Goal: Task Accomplishment & Management: Complete application form

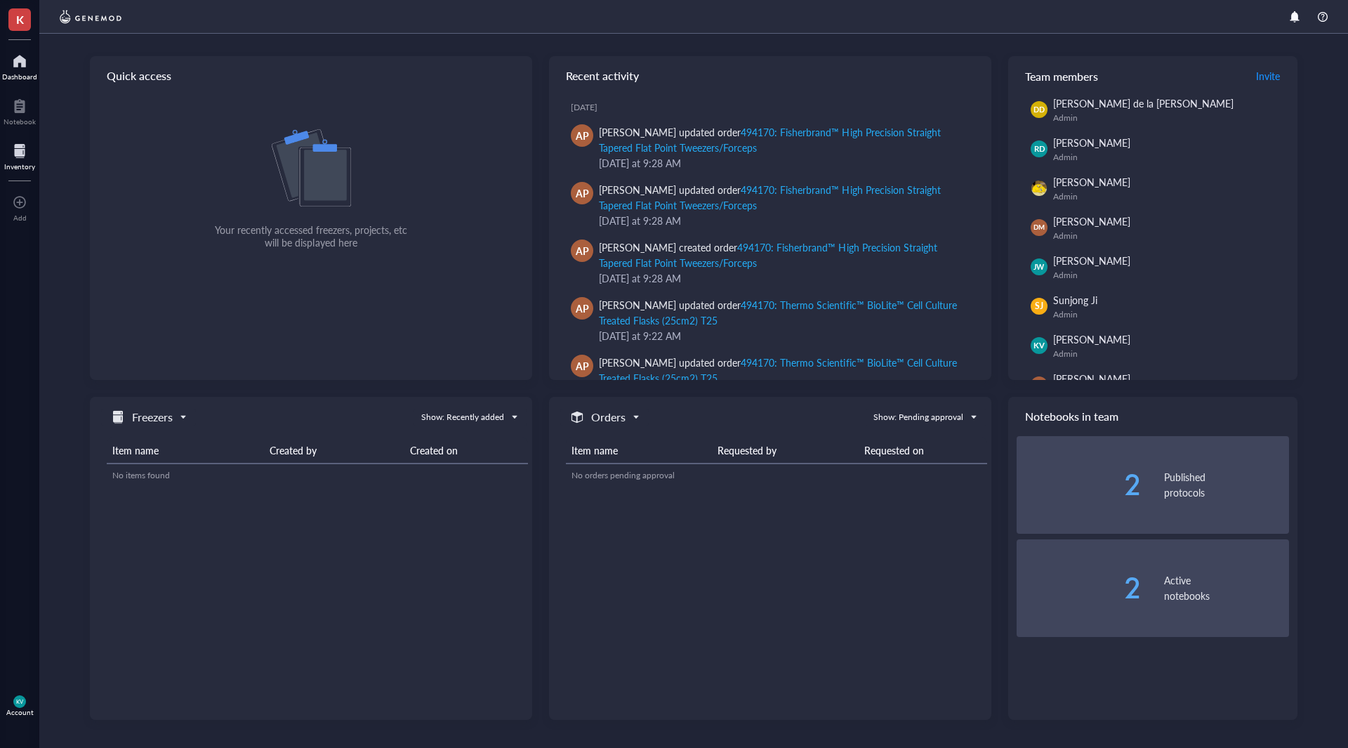
click at [20, 150] on div at bounding box center [19, 151] width 31 height 22
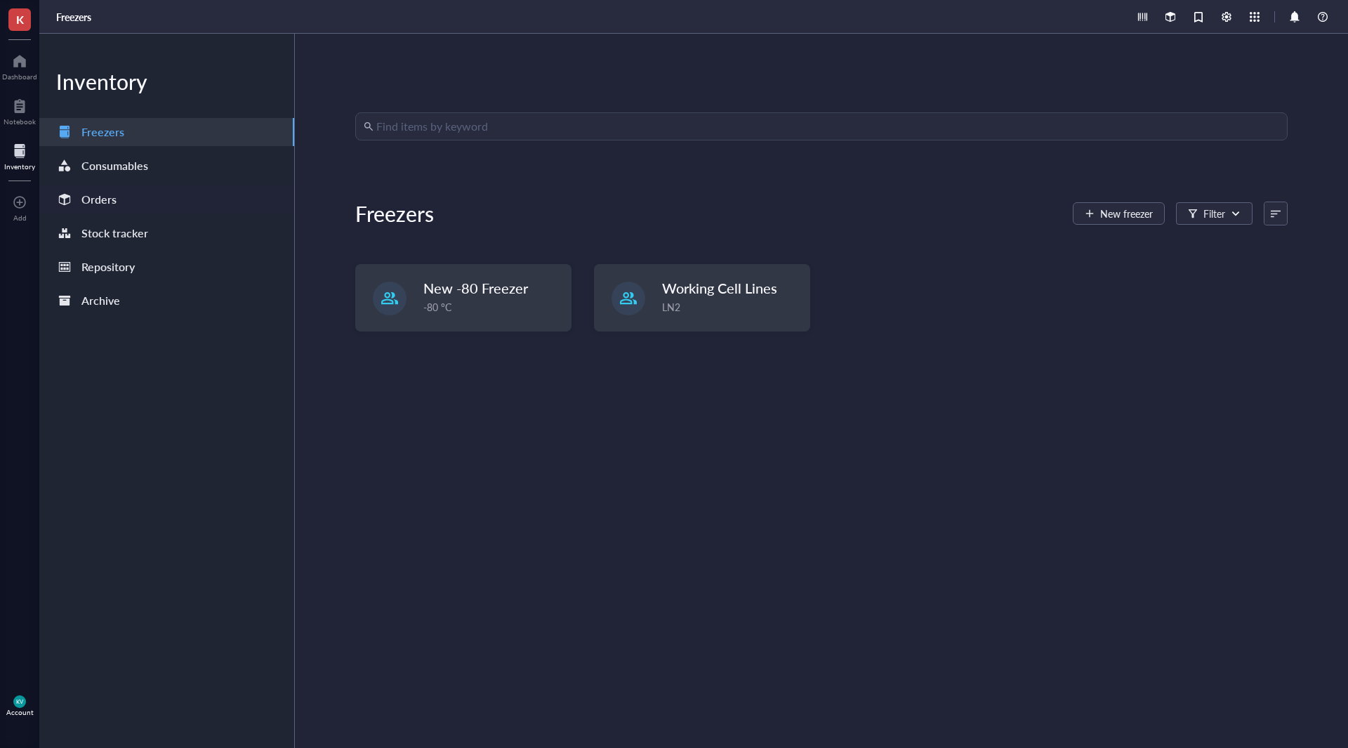
drag, startPoint x: 124, startPoint y: 192, endPoint x: 242, endPoint y: 199, distance: 117.5
click at [124, 190] on div "Orders" at bounding box center [166, 199] width 255 height 28
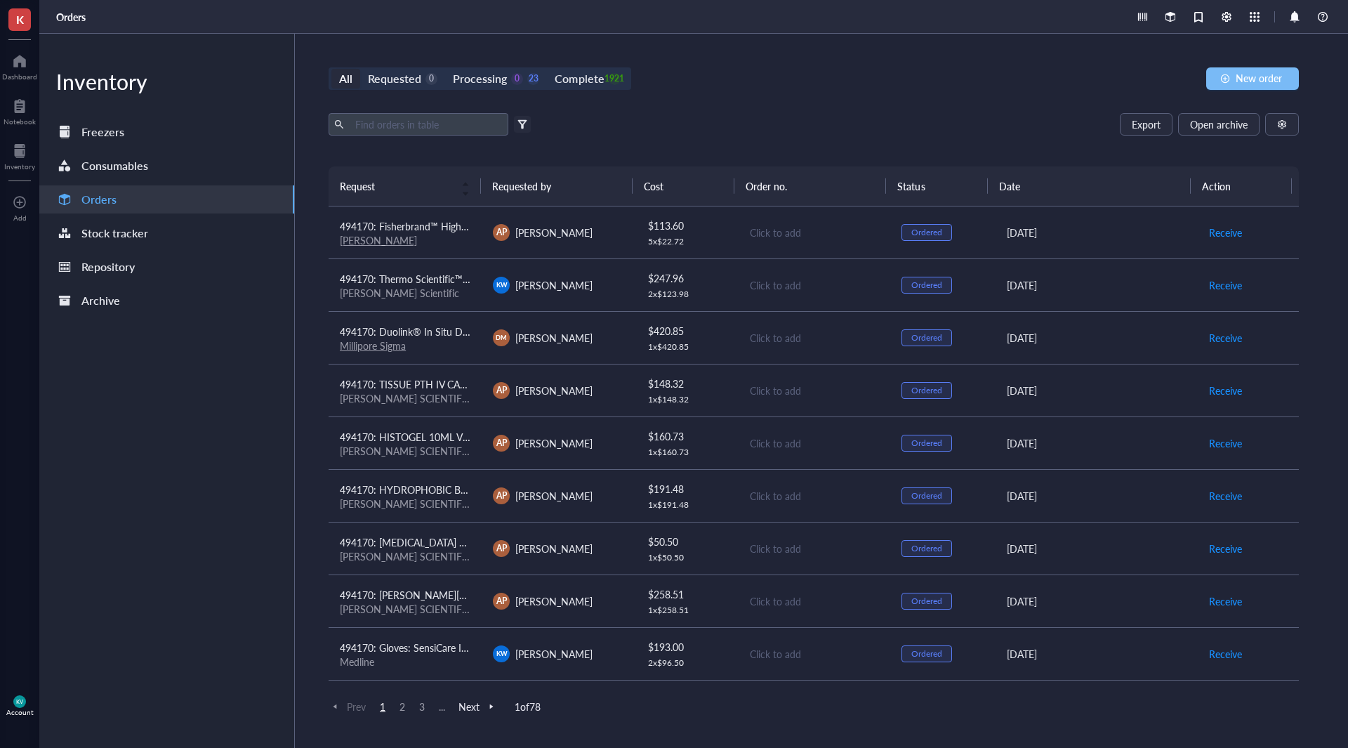
click at [1251, 81] on span "New order" at bounding box center [1259, 77] width 46 height 11
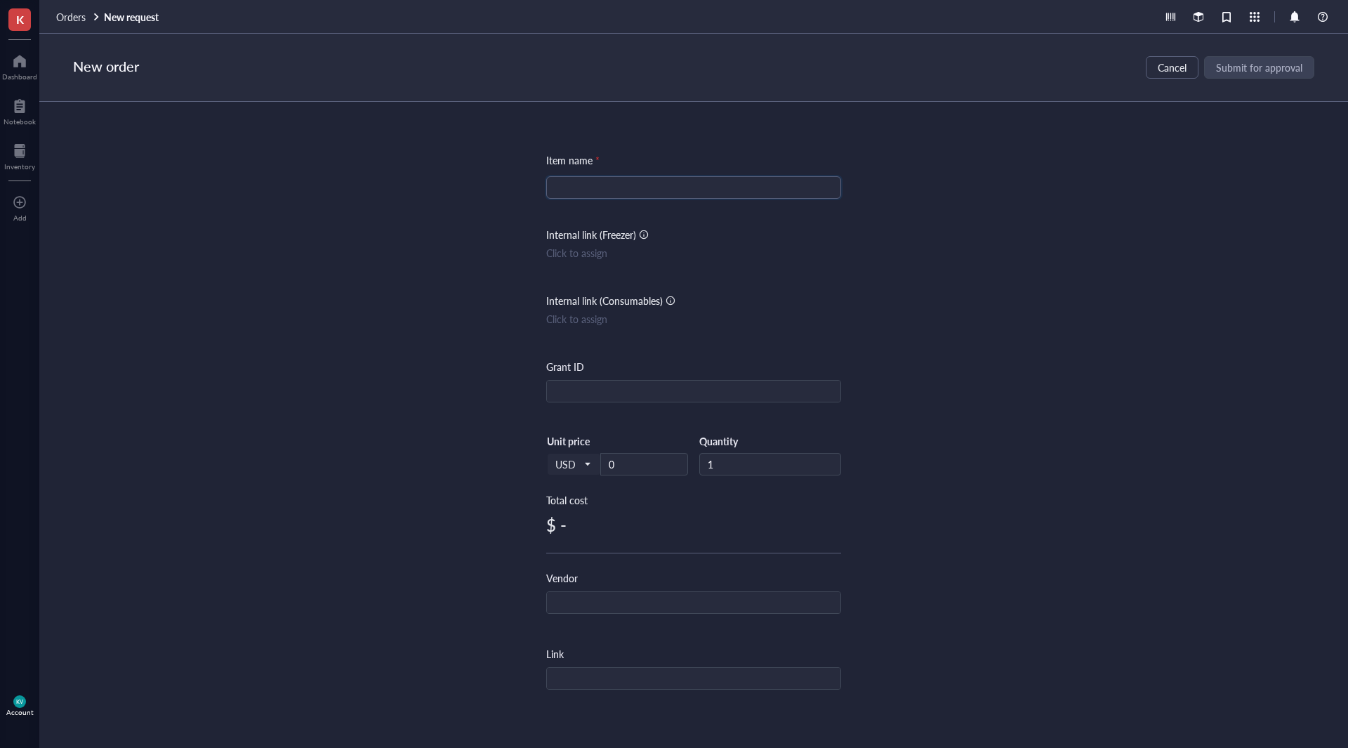
click at [642, 186] on input "search" at bounding box center [694, 187] width 278 height 21
paste input "Fisherbrand™ Colored ABS 50 Place Slide Boxes"
type input "Fisherbrand™ Colored ABS 50 Place Slide Boxes"
click at [949, 291] on div "Item name * Fisherbrand™ Colored ABS 50 Place Slide Boxes Fisherbrand™ Colored …" at bounding box center [693, 410] width 1309 height 616
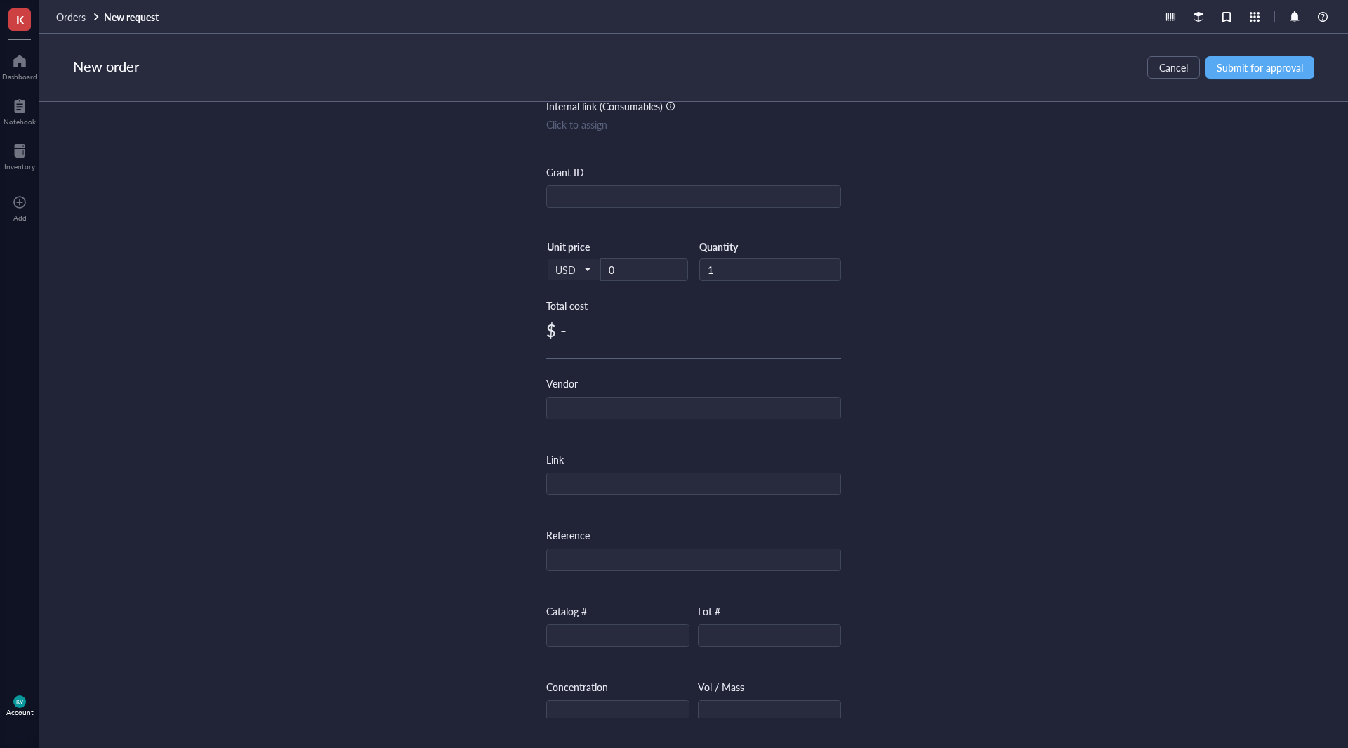
scroll to position [211, 0]
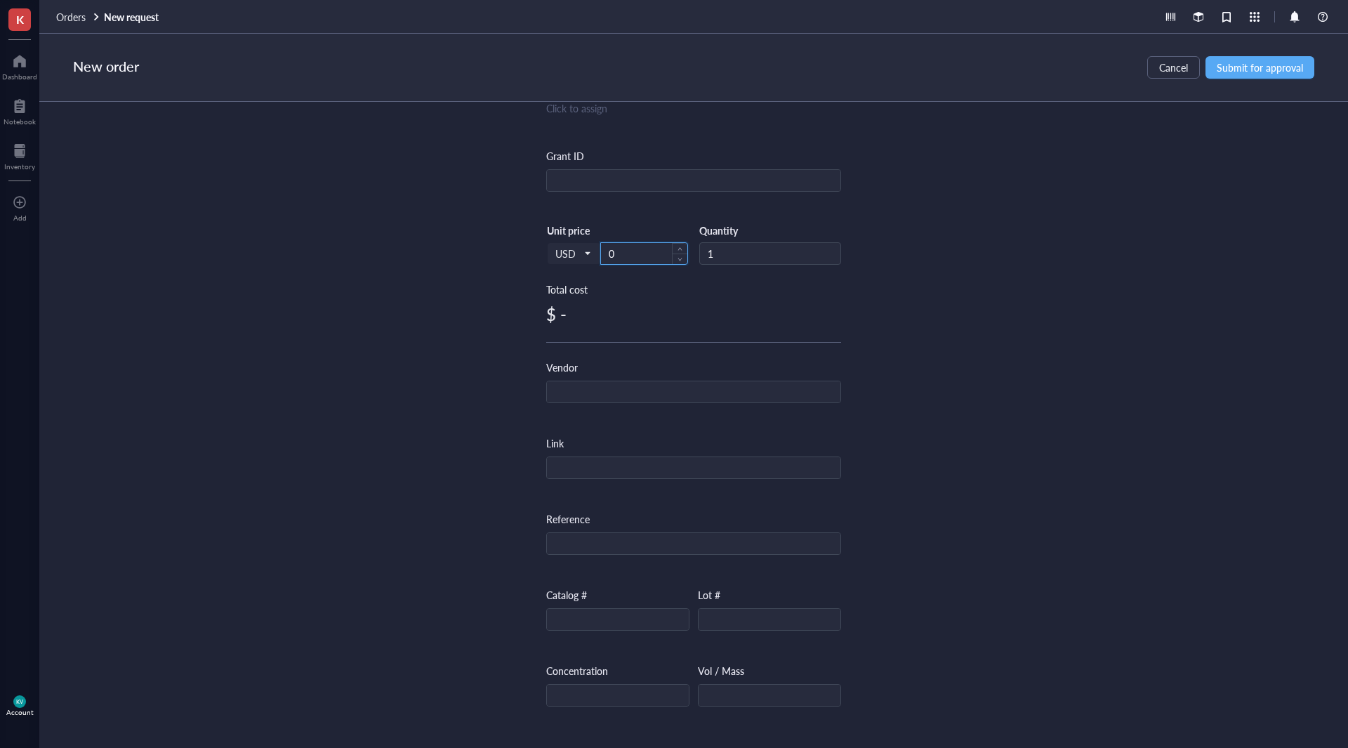
click at [653, 263] on input "0" at bounding box center [644, 253] width 86 height 21
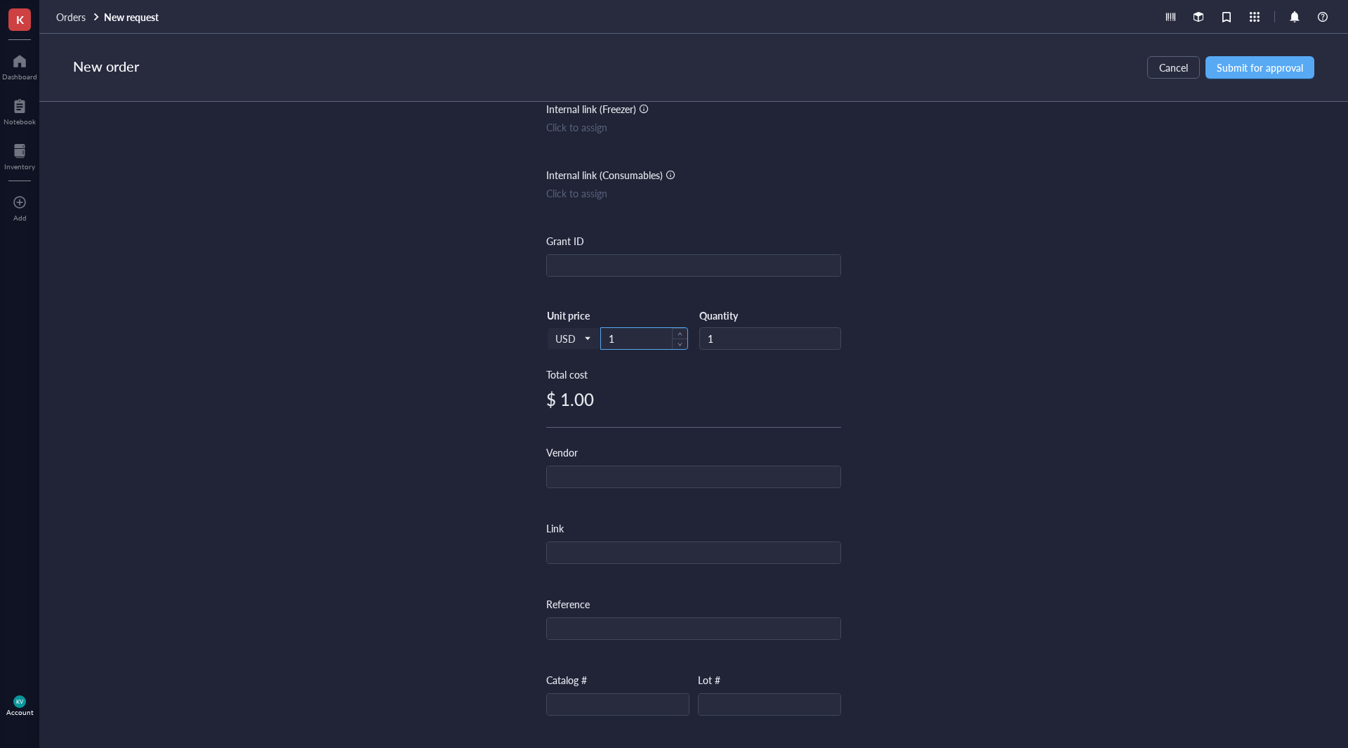
click at [637, 349] on div "1" at bounding box center [644, 338] width 88 height 22
click at [644, 342] on input "1" at bounding box center [644, 338] width 86 height 21
click at [628, 336] on input "11" at bounding box center [644, 338] width 86 height 21
click at [665, 336] on input "11" at bounding box center [644, 338] width 86 height 21
click at [666, 336] on input "11.4" at bounding box center [644, 338] width 86 height 21
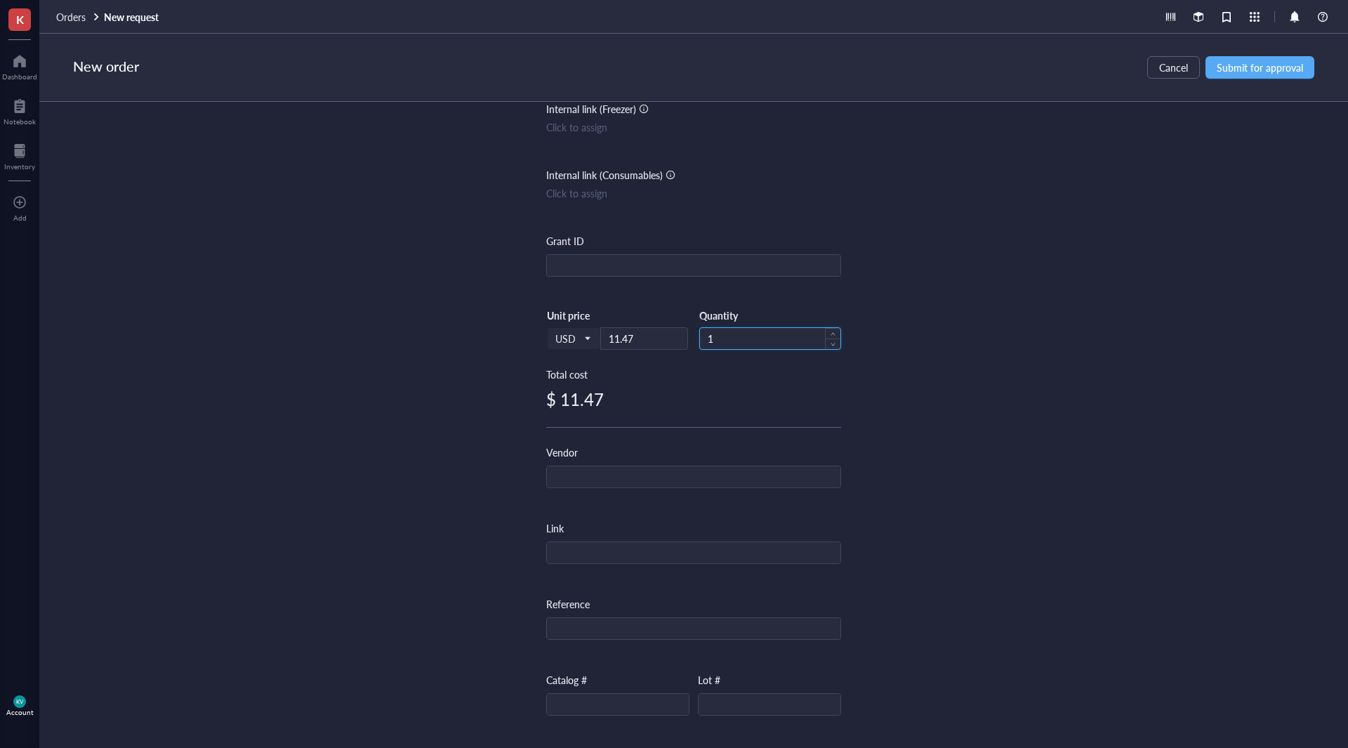
click at [737, 340] on input "1" at bounding box center [770, 338] width 140 height 21
click at [963, 449] on div "Item name * Fisherbrand™ Colored ABS 50 Place Slide Boxes Internal link (Freeze…" at bounding box center [693, 410] width 1309 height 616
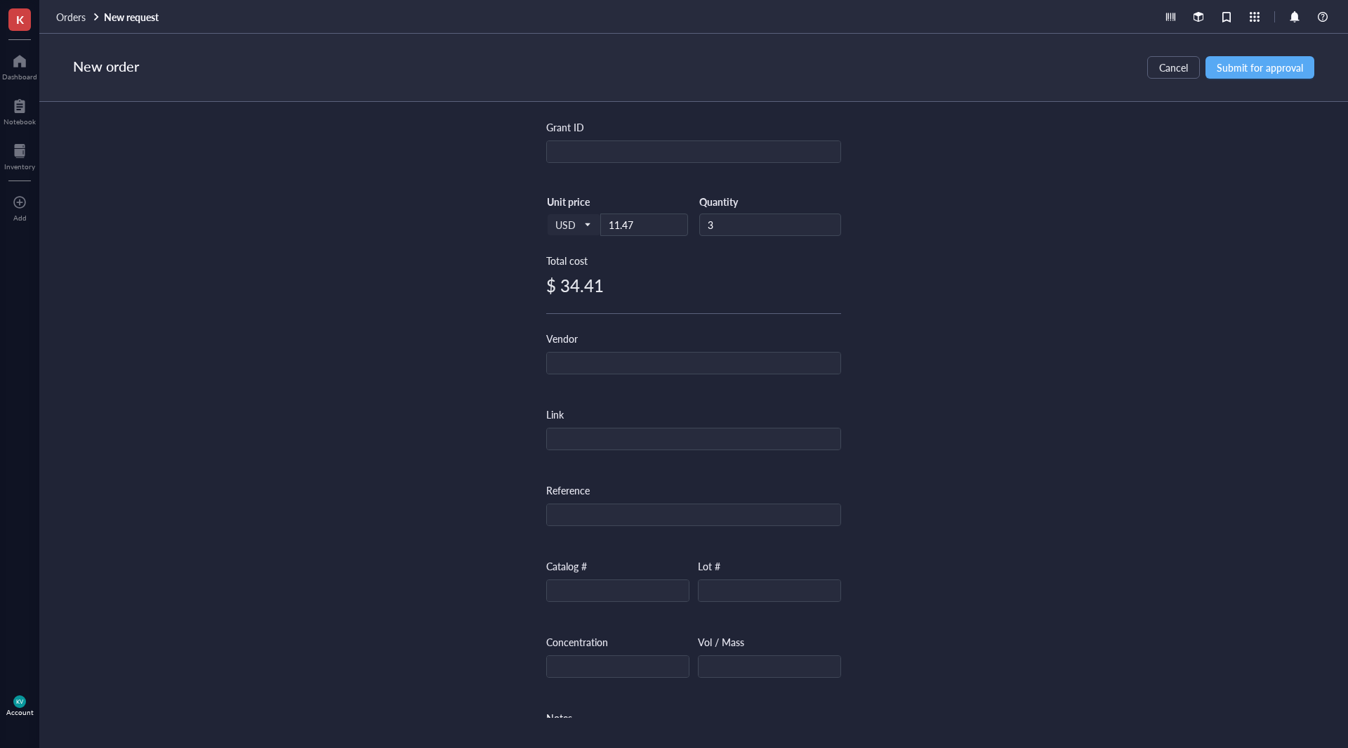
scroll to position [266, 0]
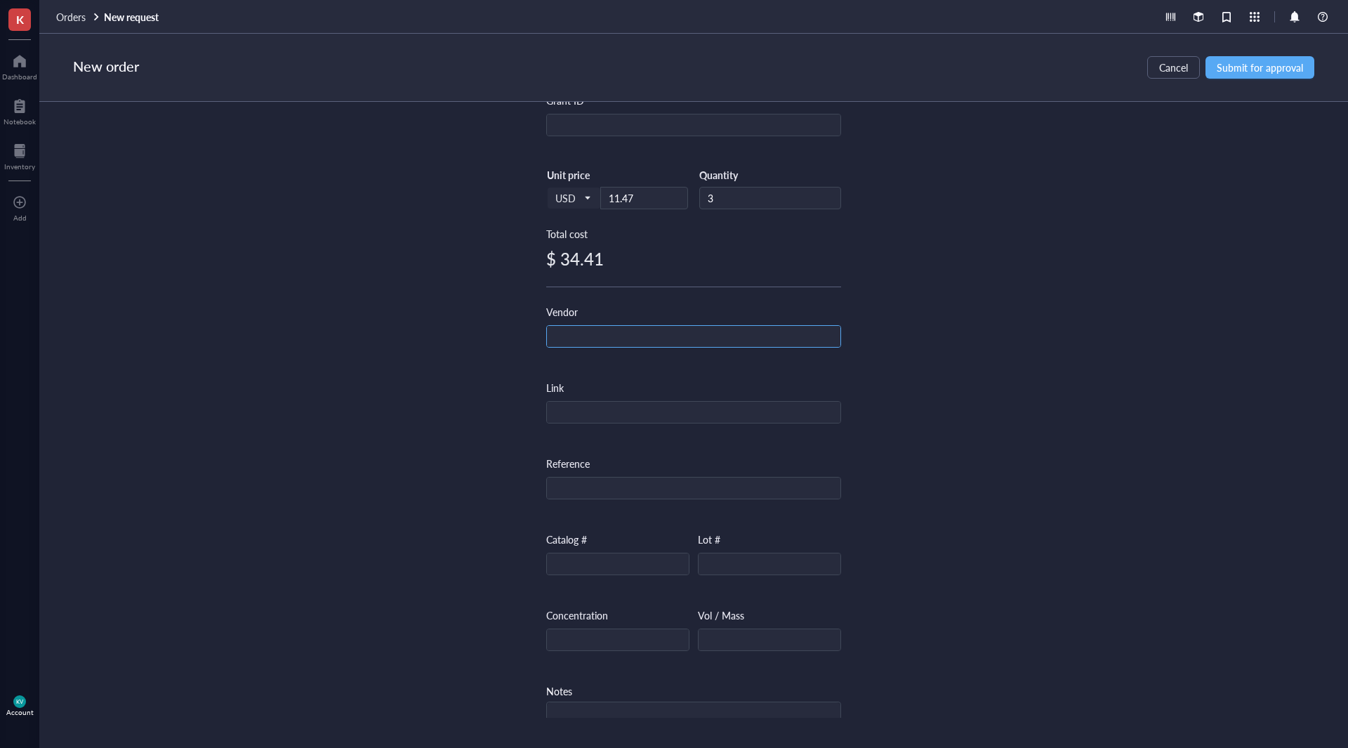
click at [633, 337] on input "text" at bounding box center [694, 337] width 294 height 22
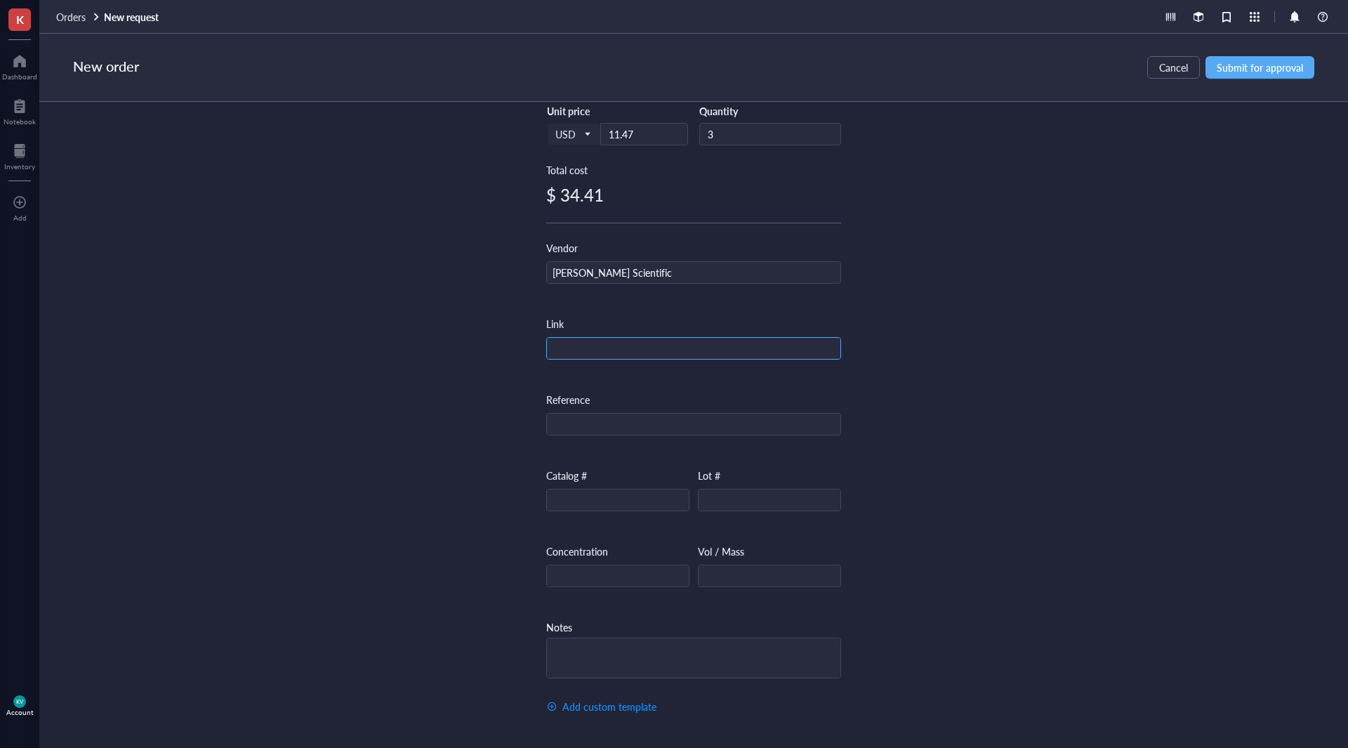
click at [669, 345] on input "text" at bounding box center [694, 349] width 294 height 22
paste input "[URL][DOMAIN_NAME]"
type input "[URL][DOMAIN_NAME]"
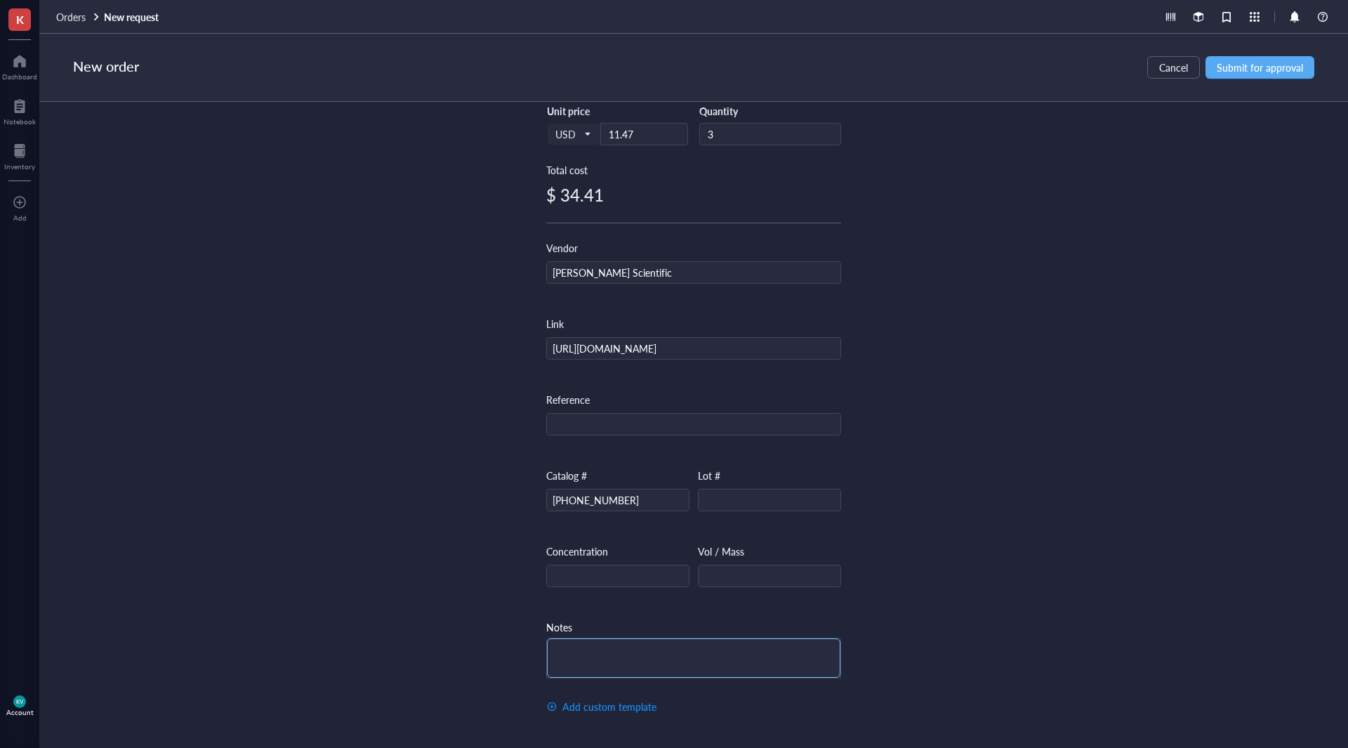
click at [692, 659] on textarea at bounding box center [694, 657] width 294 height 39
type textarea "P"
click at [811, 661] on textarea "P" at bounding box center [694, 657] width 294 height 39
click at [811, 661] on textarea at bounding box center [694, 657] width 294 height 39
type textarea "Cheaper on marketsite and pls order in blue"
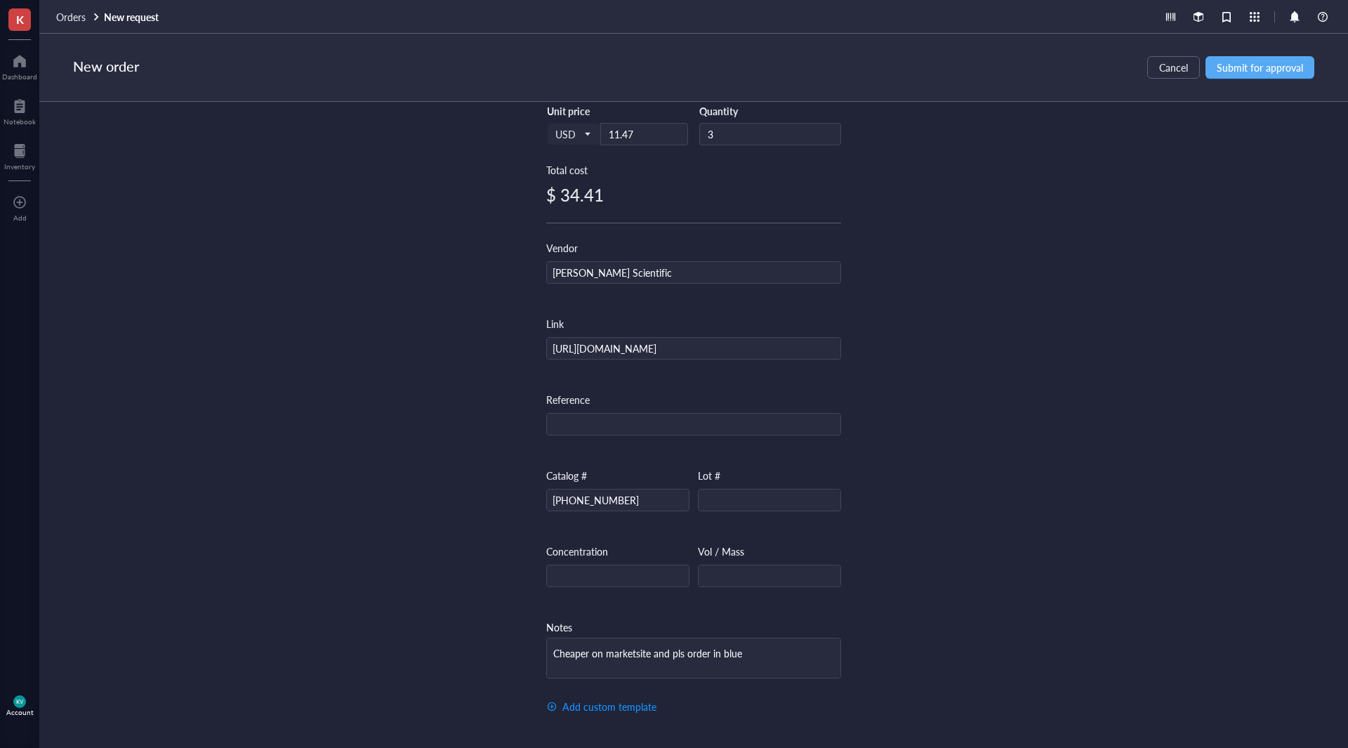
drag, startPoint x: 975, startPoint y: 512, endPoint x: 928, endPoint y: 600, distance: 99.9
click at [975, 512] on div "Item name * Fisherbrand™ Colored ABS 50 Place Slide Boxes Internal link (Freeze…" at bounding box center [693, 410] width 1309 height 616
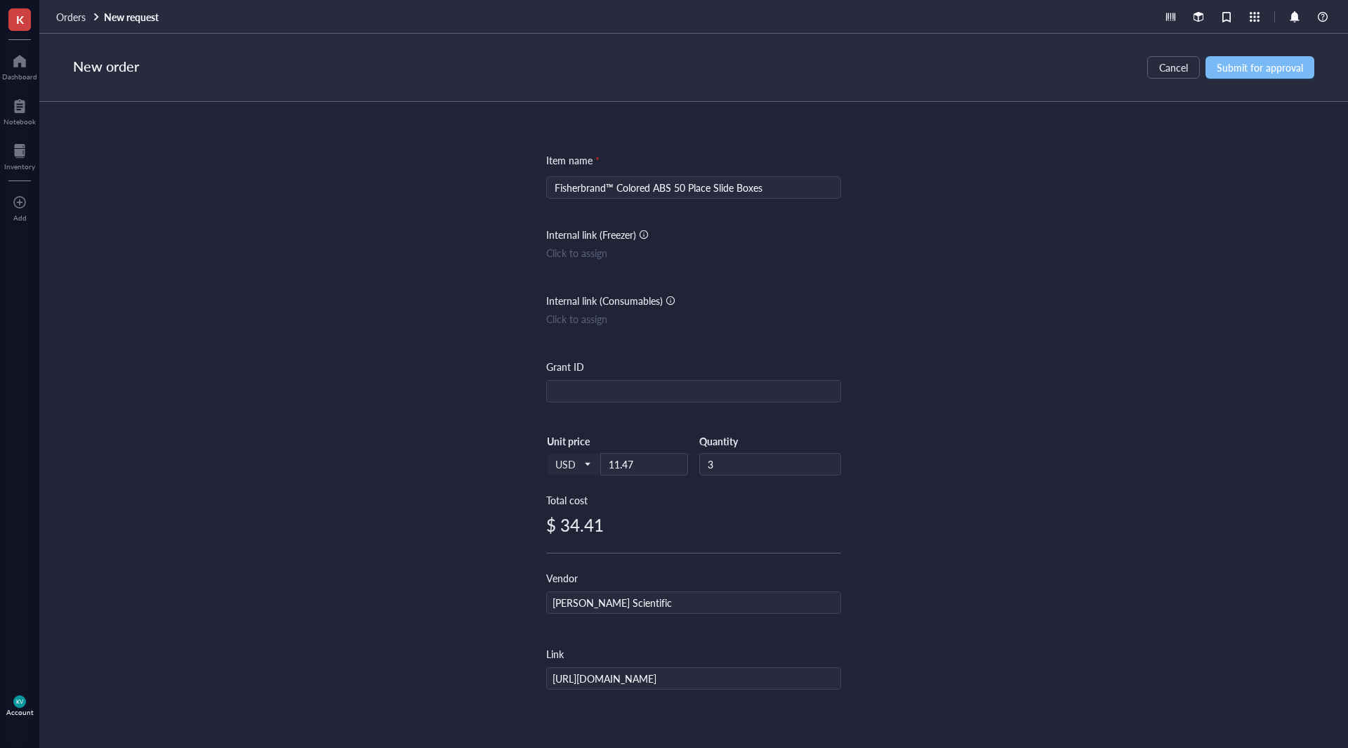
click at [1248, 72] on span "Submit for approval" at bounding box center [1260, 67] width 86 height 11
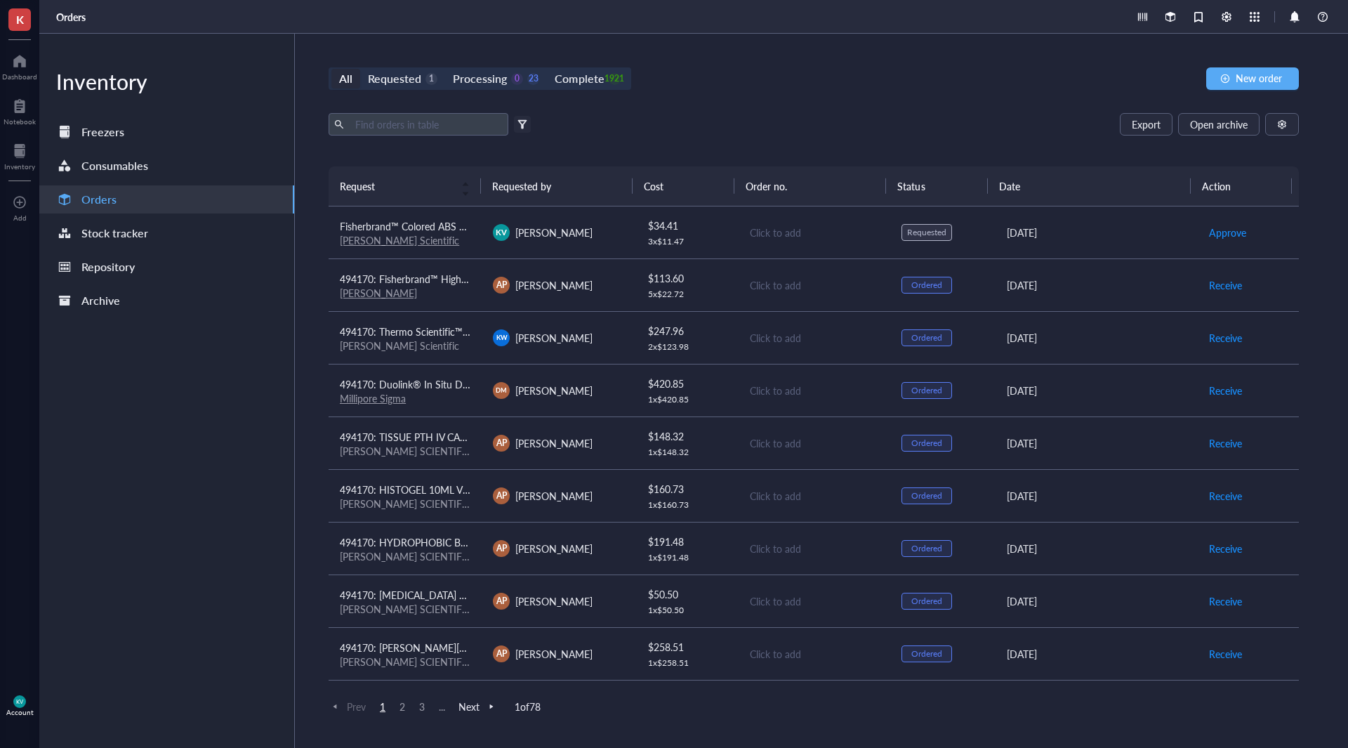
click at [17, 29] on span "K" at bounding box center [19, 19] width 22 height 22
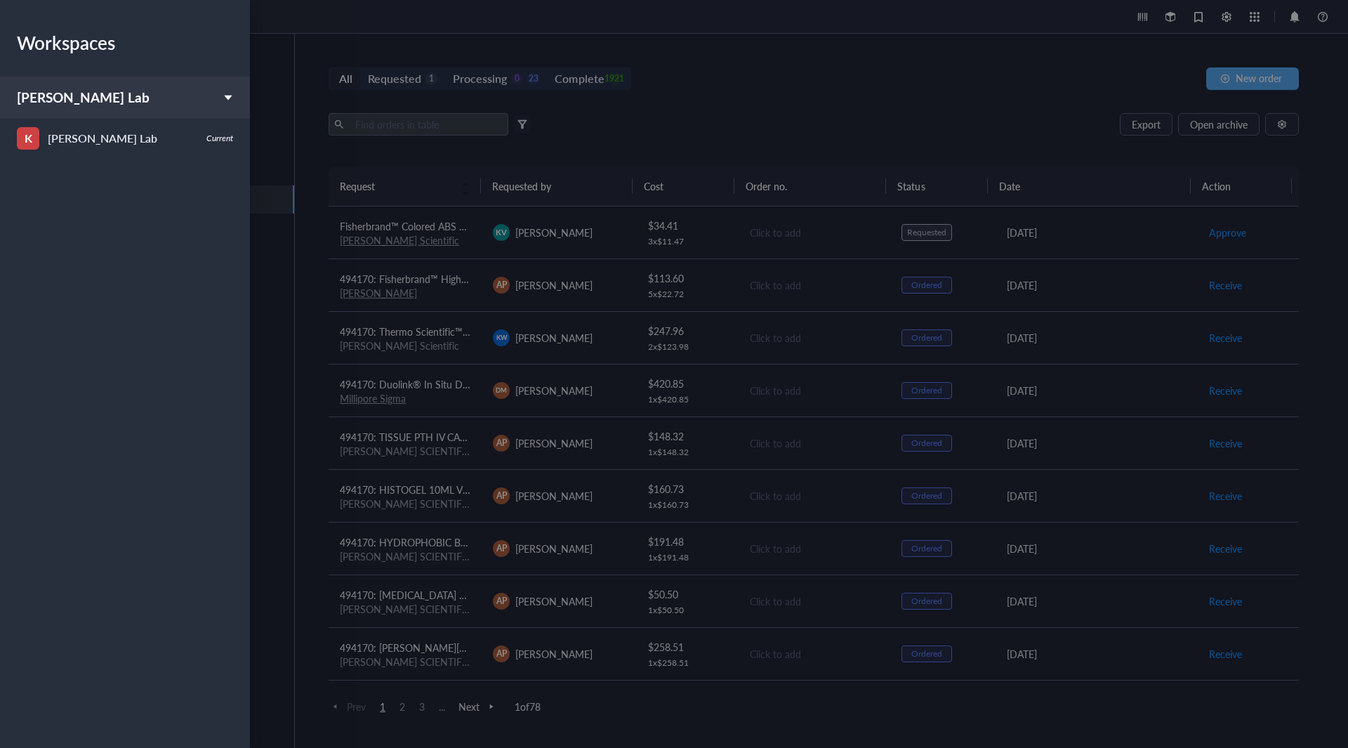
drag, startPoint x: 279, startPoint y: 152, endPoint x: 264, endPoint y: 170, distance: 23.9
click at [280, 152] on div at bounding box center [674, 374] width 1348 height 748
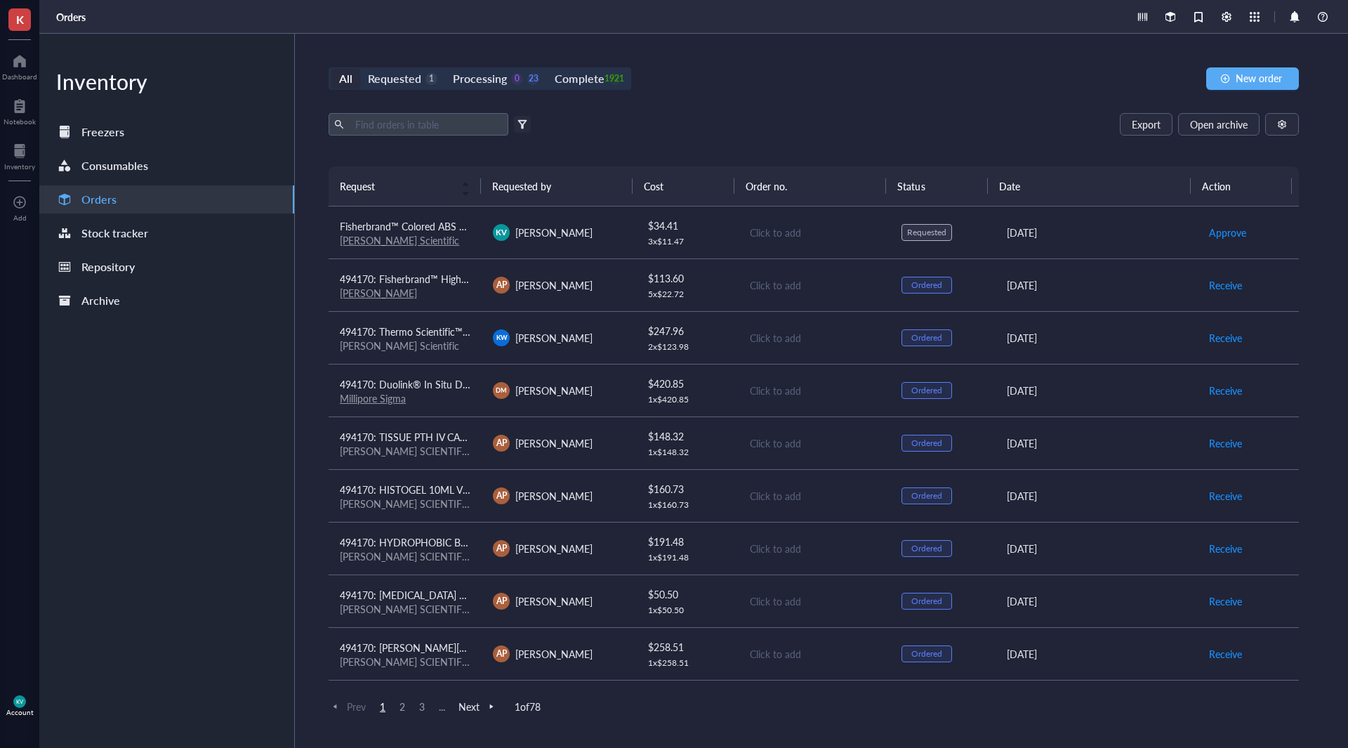
drag, startPoint x: 23, startPoint y: 701, endPoint x: 35, endPoint y: 701, distance: 11.9
click at [22, 701] on span "KV" at bounding box center [19, 701] width 13 height 13
